Goal: Task Accomplishment & Management: Manage account settings

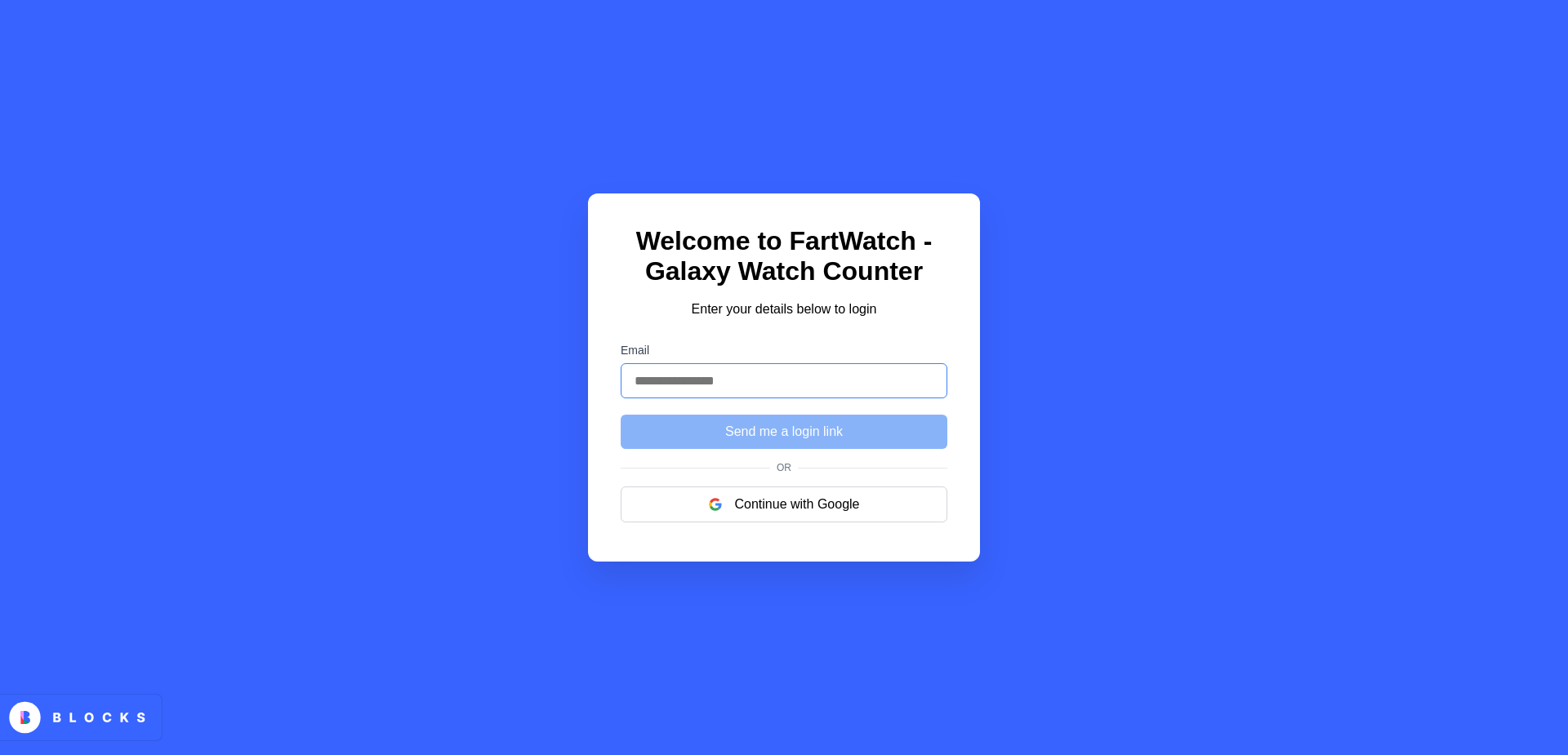
click at [757, 398] on input "Email" at bounding box center [784, 380] width 327 height 35
type input "**********"
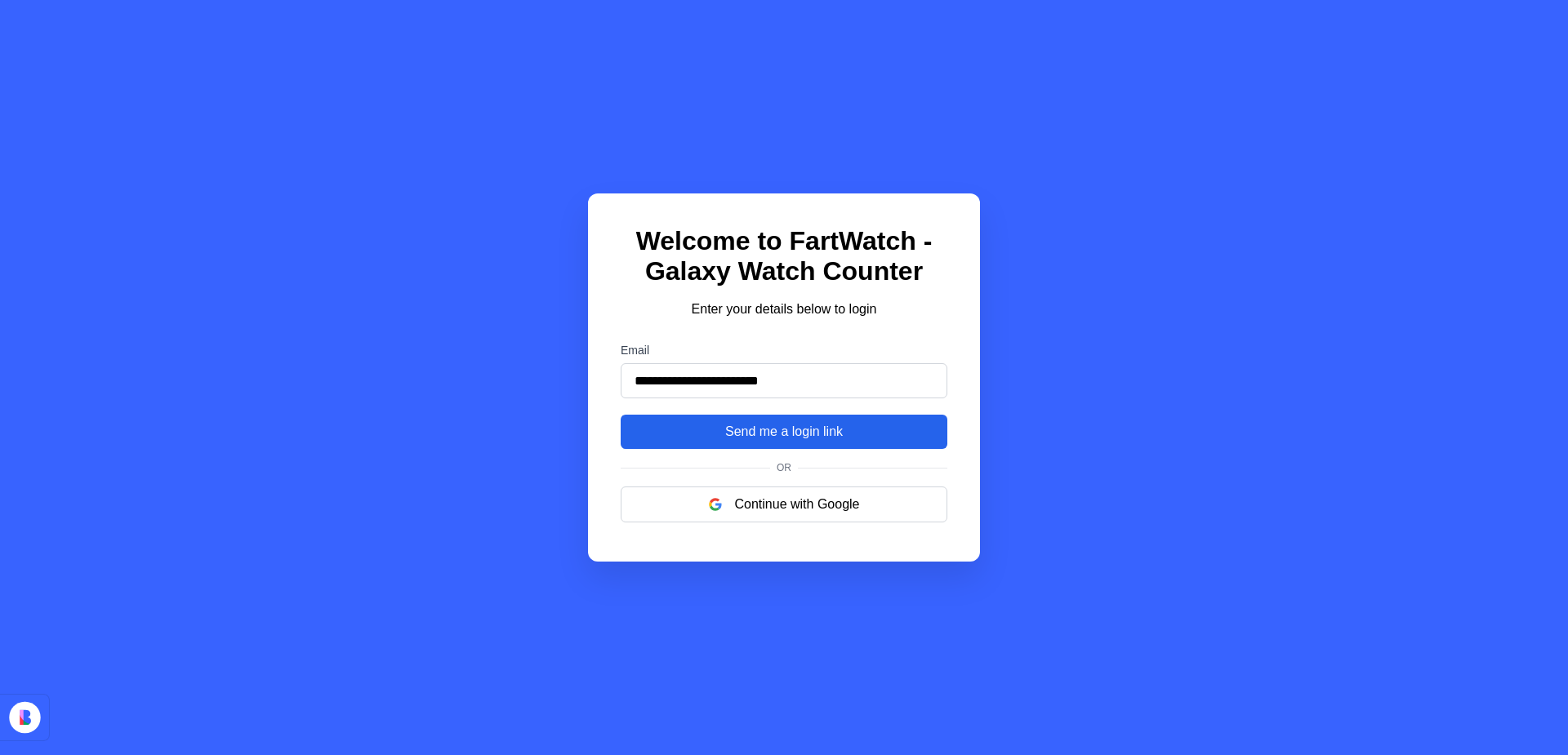
click at [767, 436] on button "Send me a login link" at bounding box center [784, 432] width 327 height 34
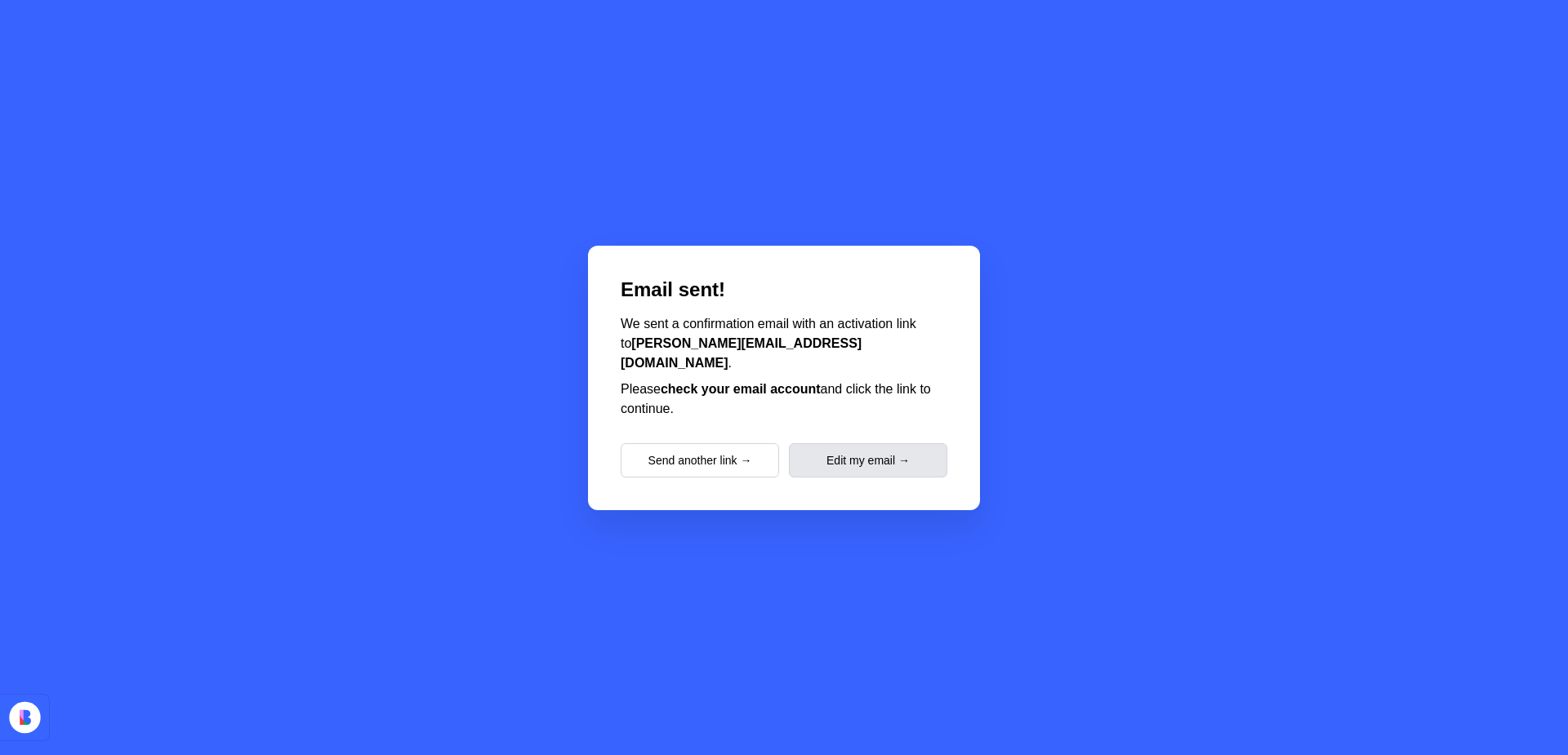
click at [848, 457] on button "Edit my email →" at bounding box center [868, 461] width 158 height 34
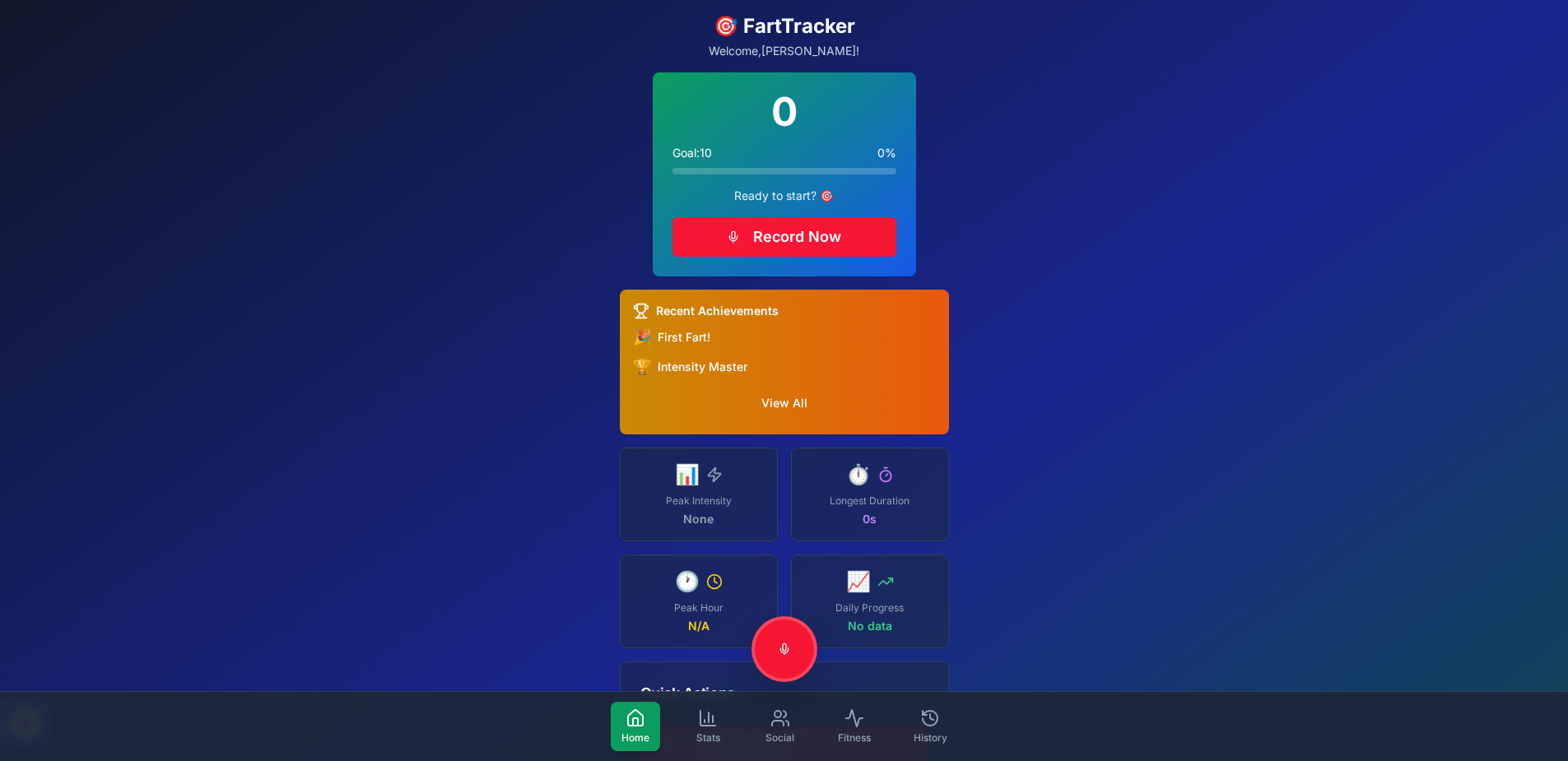
click at [816, 51] on p "Welcome, [PERSON_NAME] !" at bounding box center [784, 50] width 329 height 16
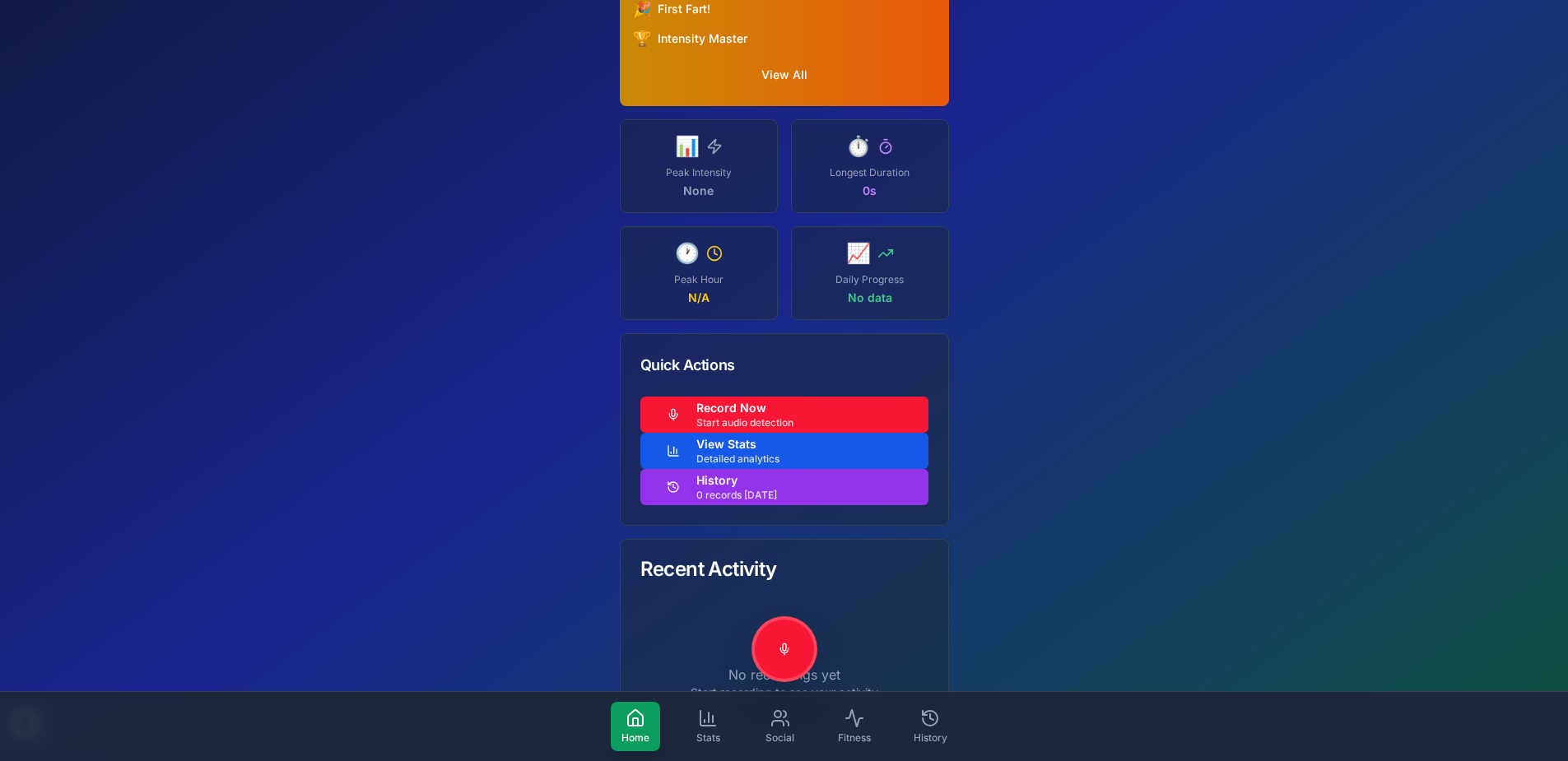
scroll to position [329, 0]
click at [790, 730] on link "Social" at bounding box center [780, 726] width 50 height 50
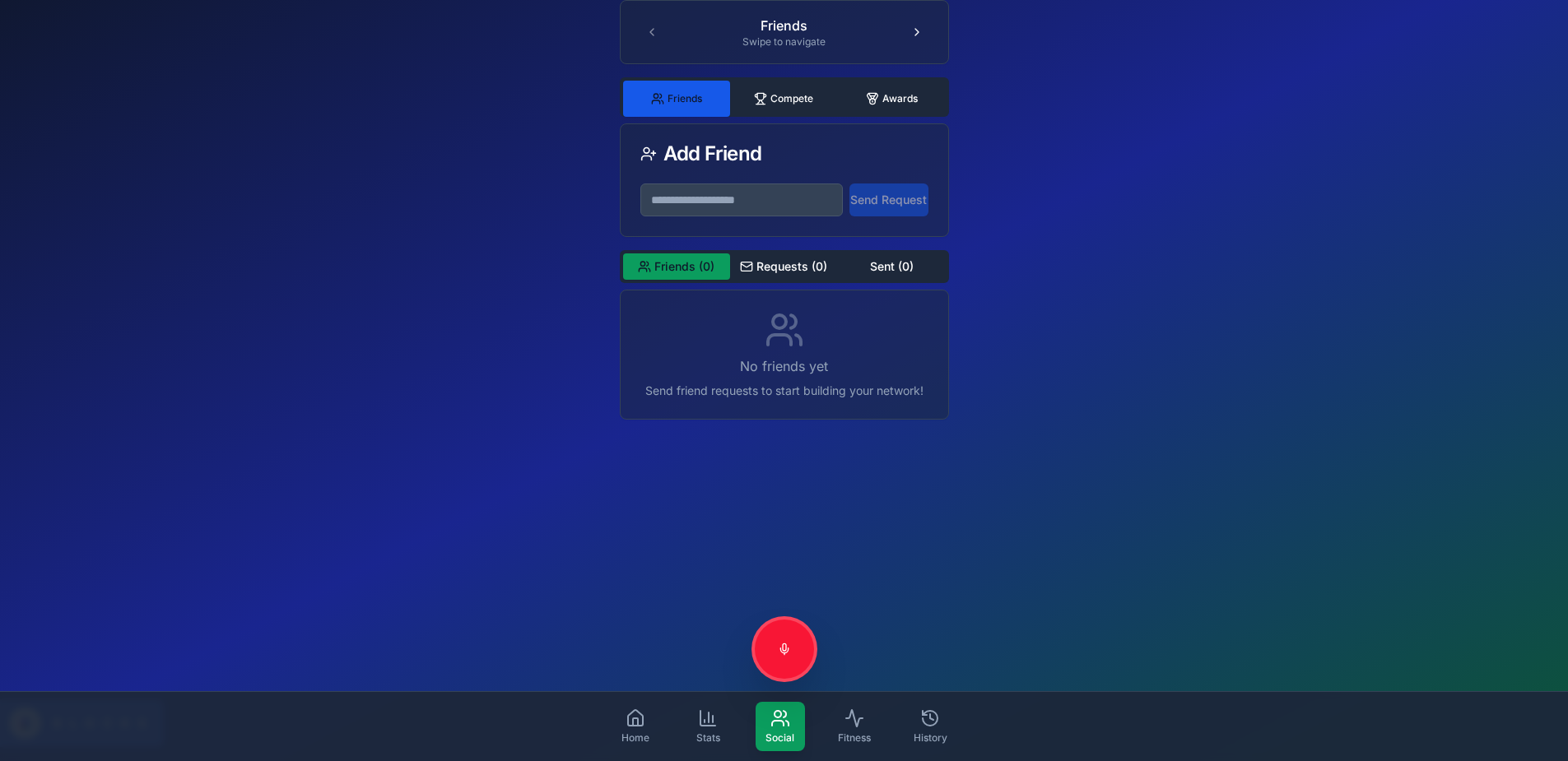
click at [756, 204] on input at bounding box center [742, 200] width 203 height 33
click at [811, 100] on button "Compete" at bounding box center [784, 98] width 108 height 36
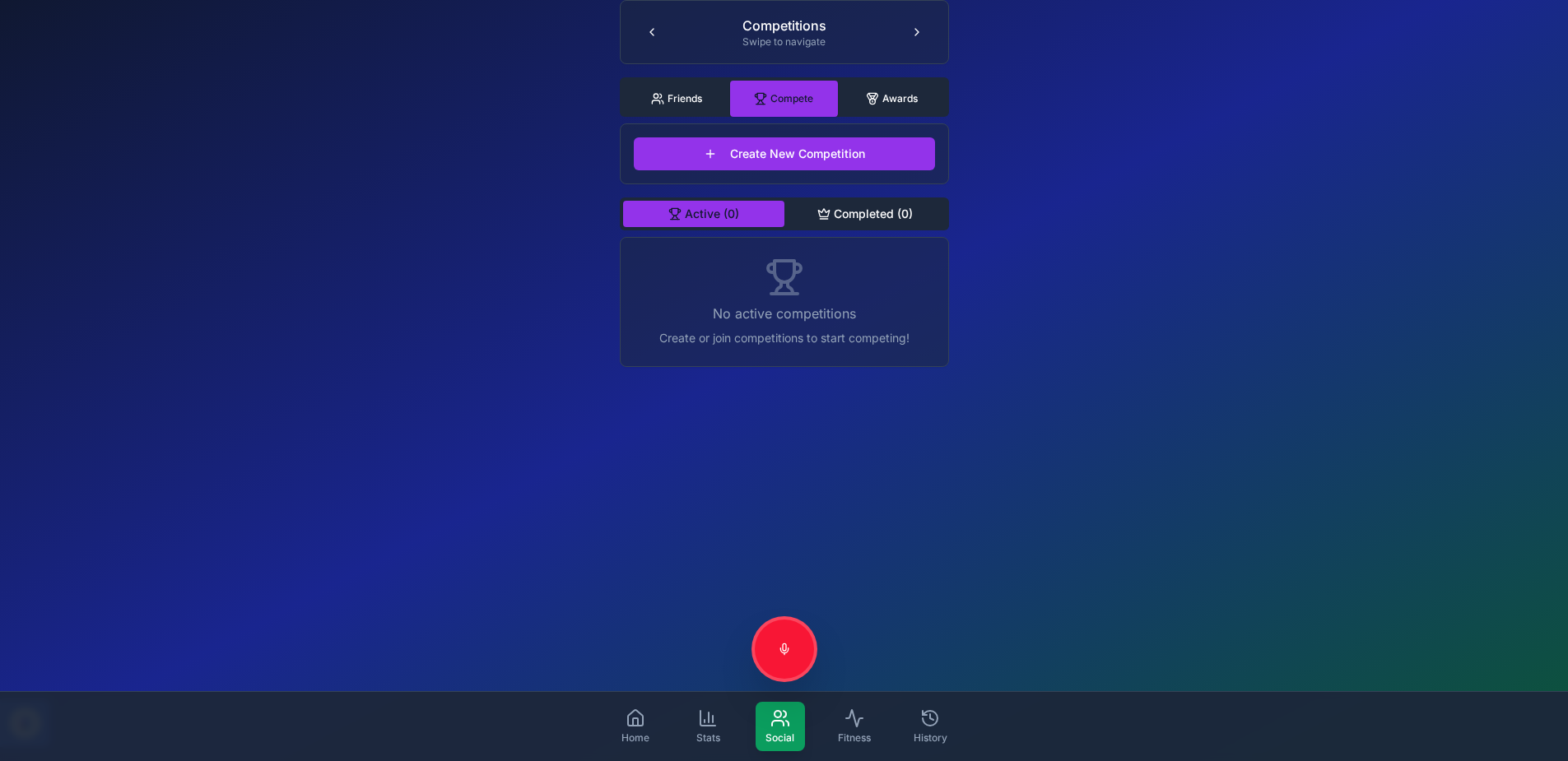
click at [704, 87] on button "Friends" at bounding box center [678, 98] width 108 height 36
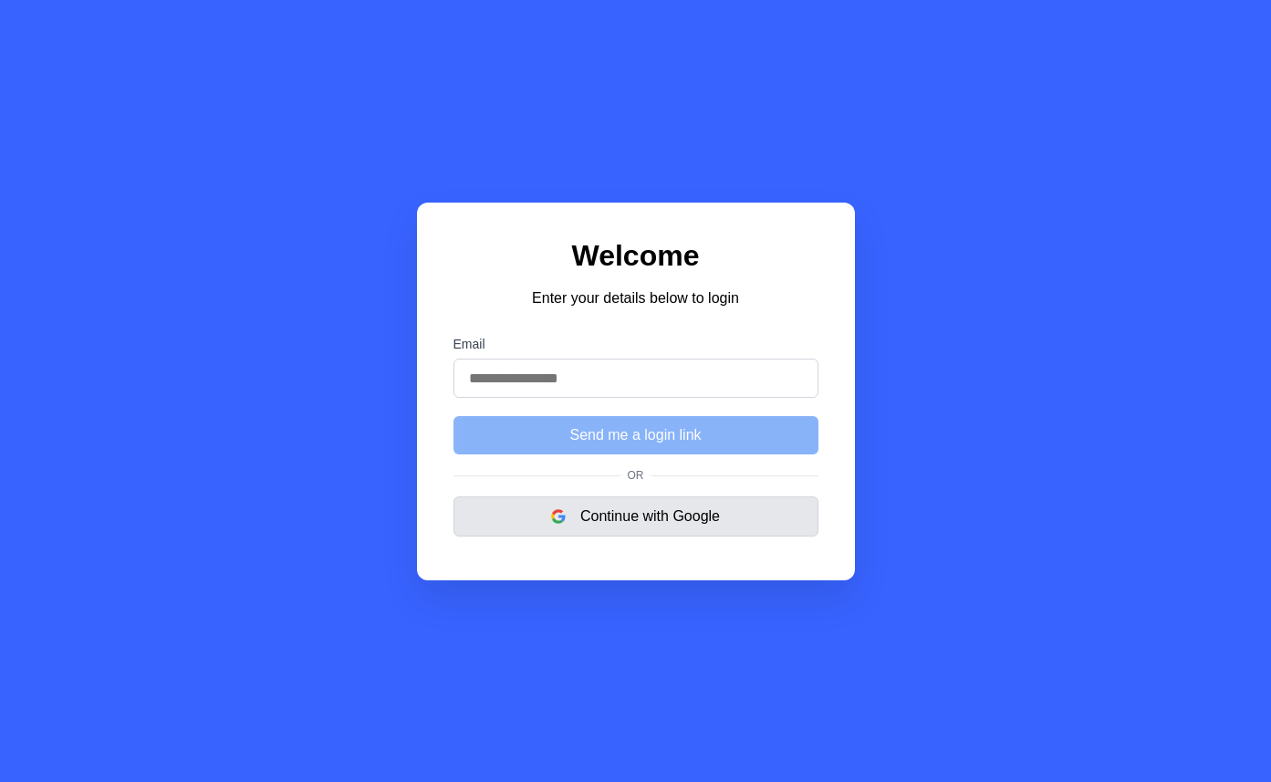
click at [611, 508] on button "Continue with Google" at bounding box center [636, 516] width 365 height 40
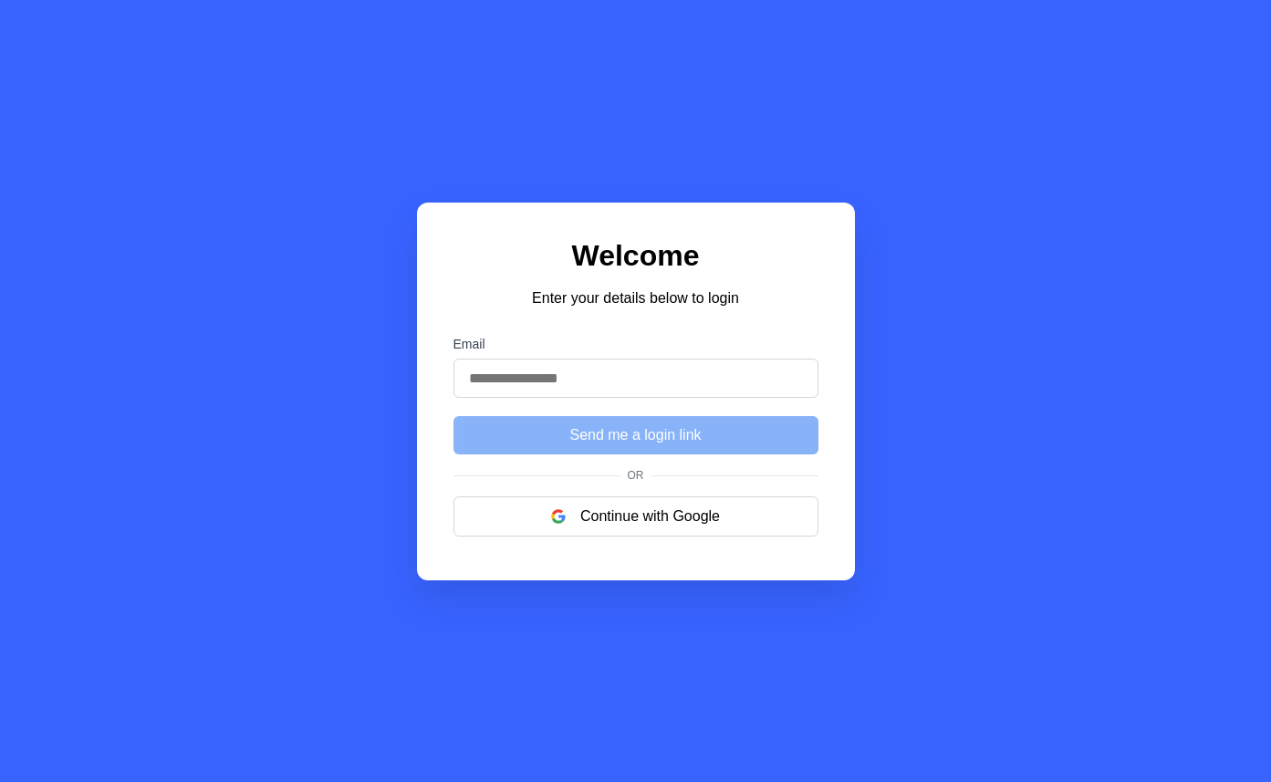
click at [581, 270] on h1 "Welcome" at bounding box center [636, 256] width 365 height 34
click at [583, 382] on input "Email" at bounding box center [636, 378] width 365 height 39
type input "**********"
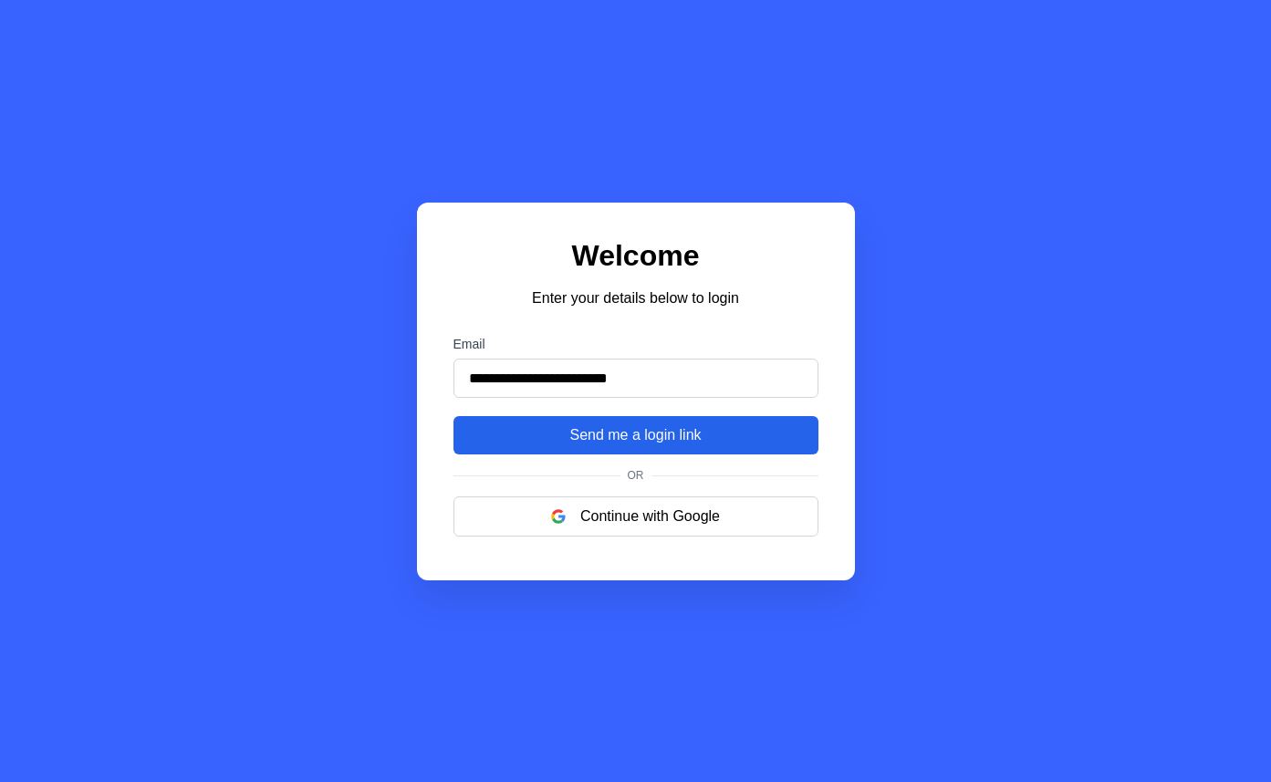
click at [617, 433] on button "Send me a login link" at bounding box center [636, 435] width 365 height 38
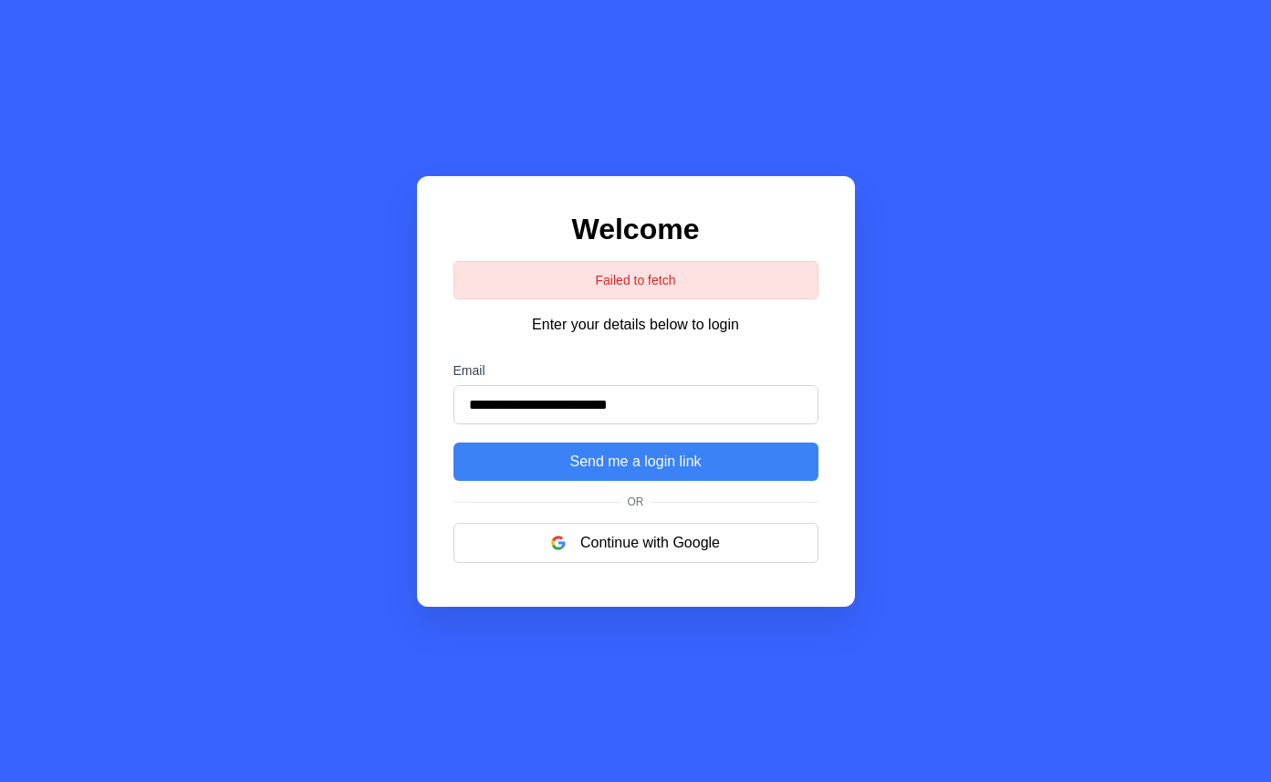
click at [899, 163] on div "**********" at bounding box center [635, 391] width 1271 height 782
